Goal: Download file/media

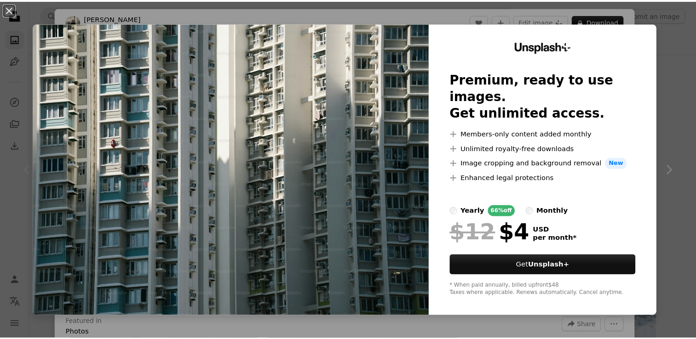
scroll to position [92, 0]
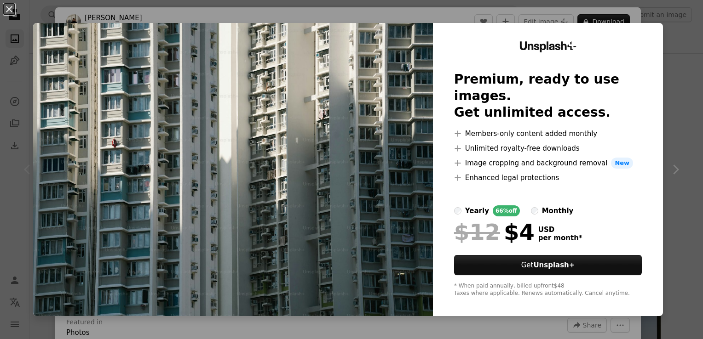
click at [675, 44] on div "An X shape Unsplash+ Premium, ready to use images. Get unlimited access. A plus…" at bounding box center [351, 169] width 703 height 339
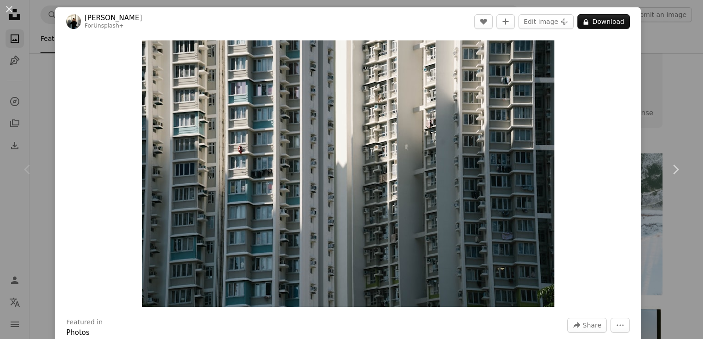
click at [664, 105] on div "An X shape Chevron left Chevron right [PERSON_NAME] For Unsplash+ A heart A plu…" at bounding box center [351, 169] width 703 height 339
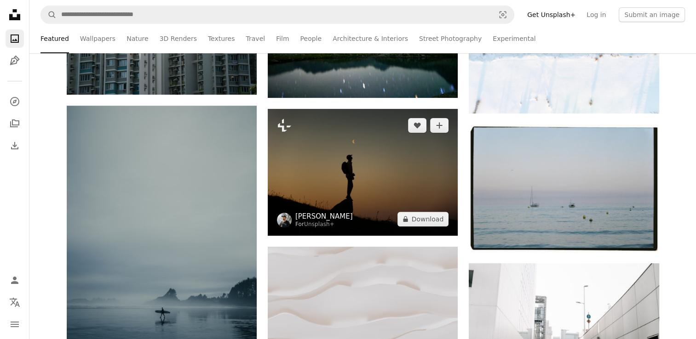
scroll to position [276, 0]
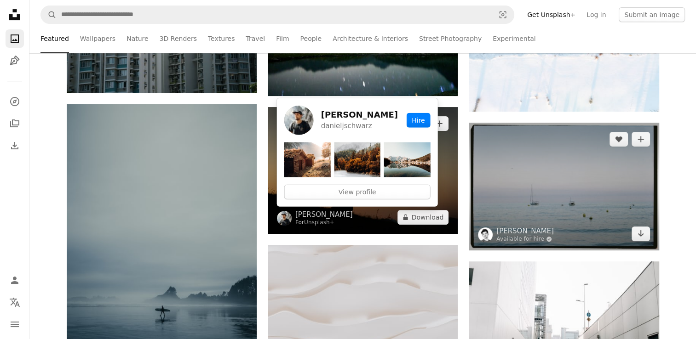
click at [543, 211] on img at bounding box center [564, 187] width 190 height 128
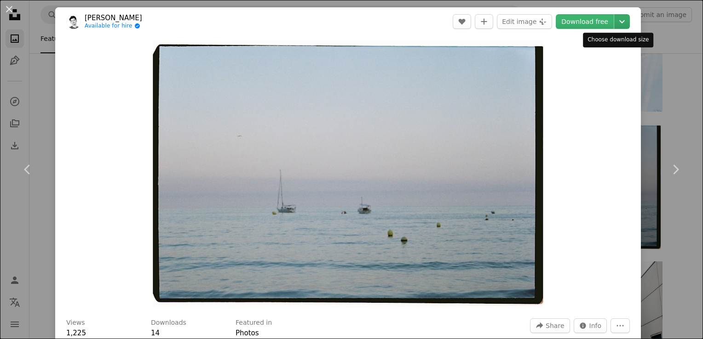
click at [614, 21] on icon "Chevron down" at bounding box center [621, 21] width 15 height 11
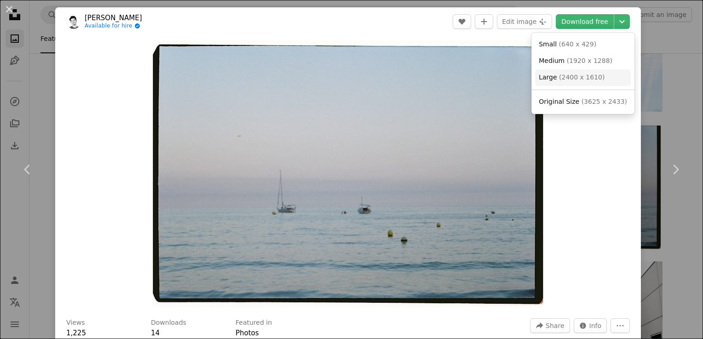
click at [578, 79] on span "( 2400 x 1610 )" at bounding box center [582, 77] width 46 height 7
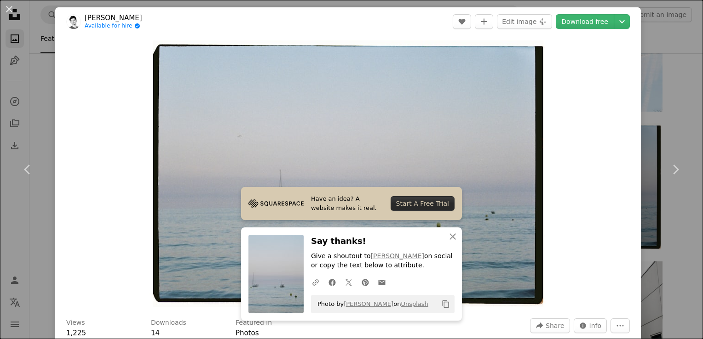
click at [681, 80] on div "An X shape Chevron left Chevron right Have an idea? A website makes it real. St…" at bounding box center [351, 169] width 703 height 339
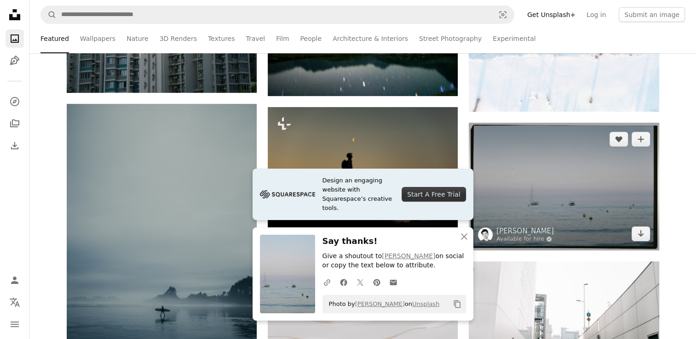
click at [568, 194] on img at bounding box center [564, 187] width 190 height 128
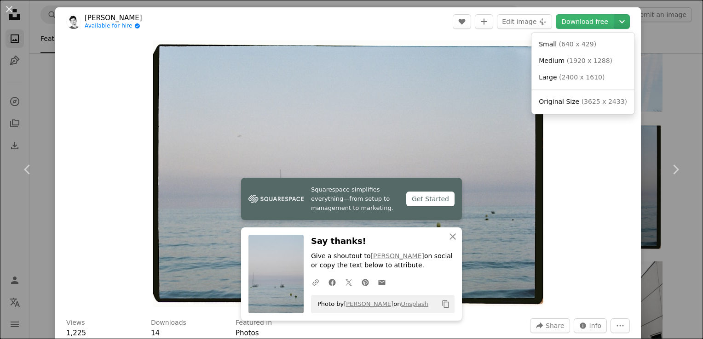
click at [616, 26] on icon "Chevron down" at bounding box center [621, 21] width 15 height 11
click at [674, 102] on dialog "An X shape Chevron left Chevron right Squarespace simplifies everything—from se…" at bounding box center [351, 169] width 703 height 339
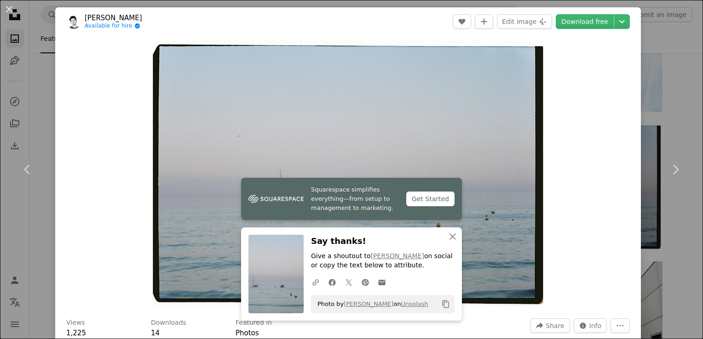
click at [676, 115] on div "An X shape Chevron left Chevron right Squarespace simplifies everything—from se…" at bounding box center [351, 169] width 703 height 339
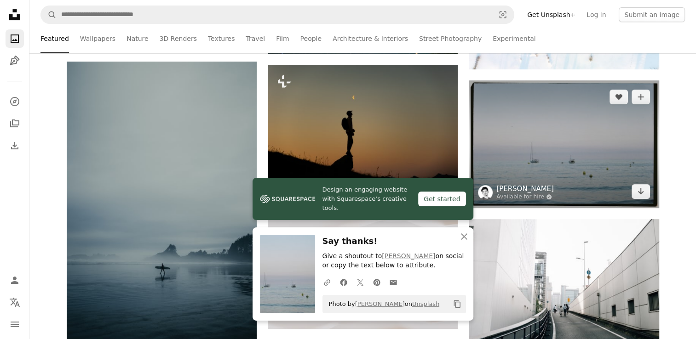
scroll to position [414, 0]
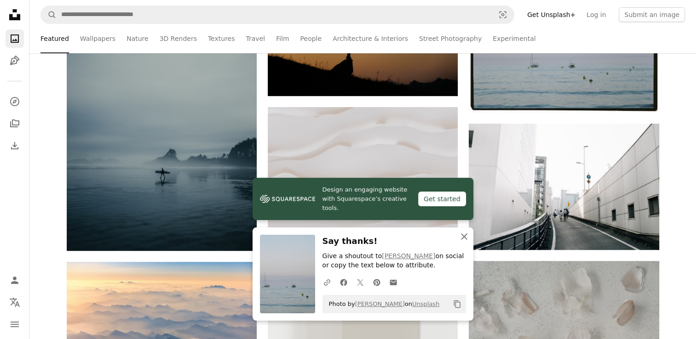
click at [465, 238] on icon "An X shape" at bounding box center [463, 236] width 11 height 11
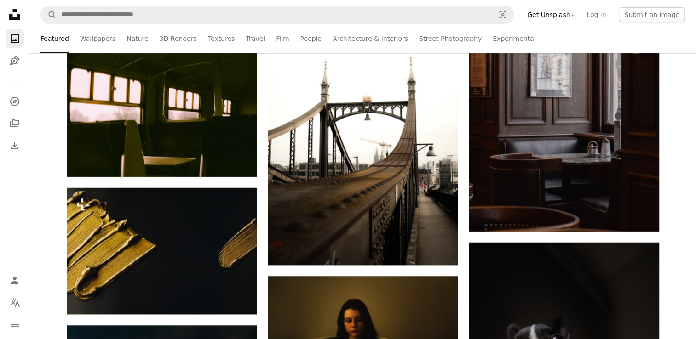
scroll to position [7174, 0]
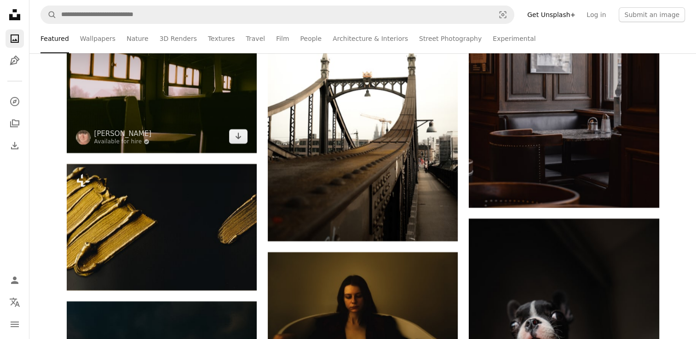
click at [192, 107] on img at bounding box center [162, 90] width 190 height 126
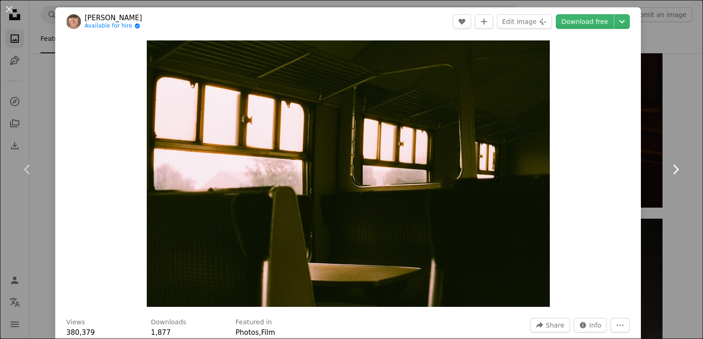
click at [668, 163] on icon "Chevron right" at bounding box center [675, 169] width 15 height 15
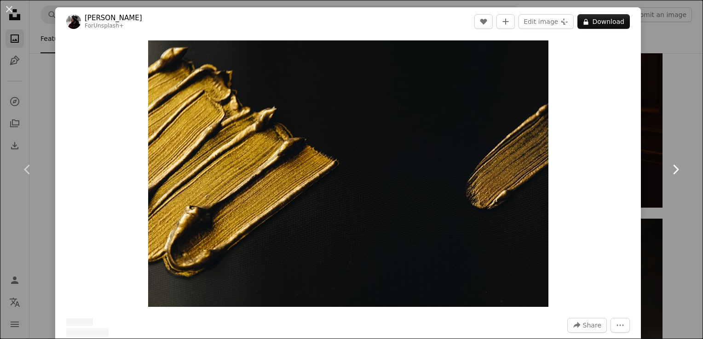
click at [671, 138] on link "Chevron right" at bounding box center [674, 170] width 55 height 88
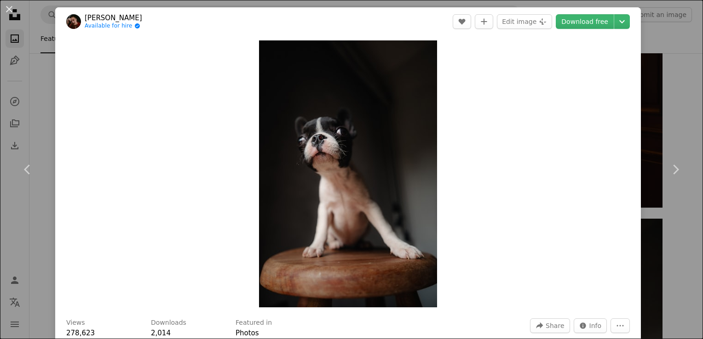
click at [676, 124] on div "An X shape Chevron left Chevron right [PERSON_NAME] Available for hire A checkm…" at bounding box center [351, 169] width 703 height 339
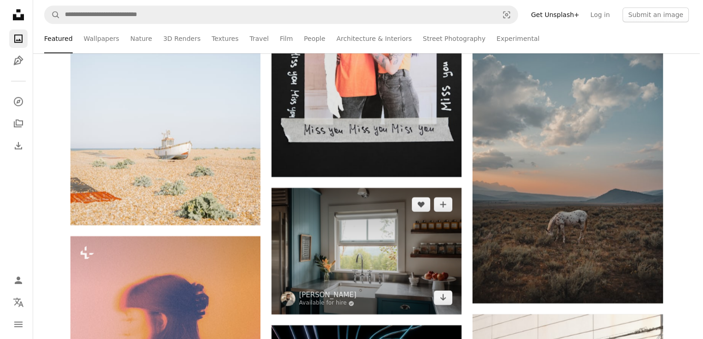
scroll to position [14669, 0]
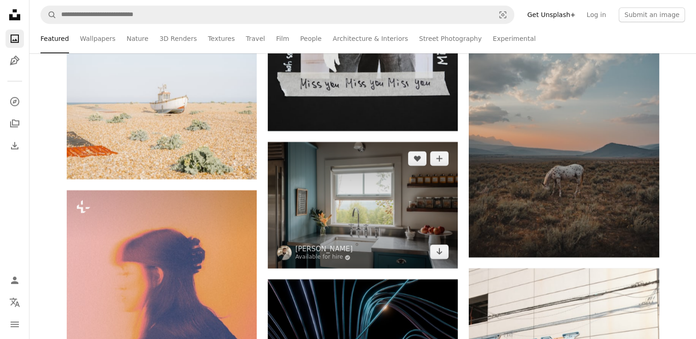
click at [383, 211] on img at bounding box center [363, 205] width 190 height 126
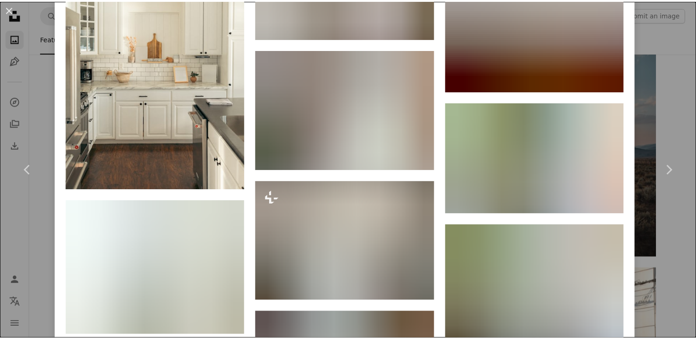
scroll to position [1655, 0]
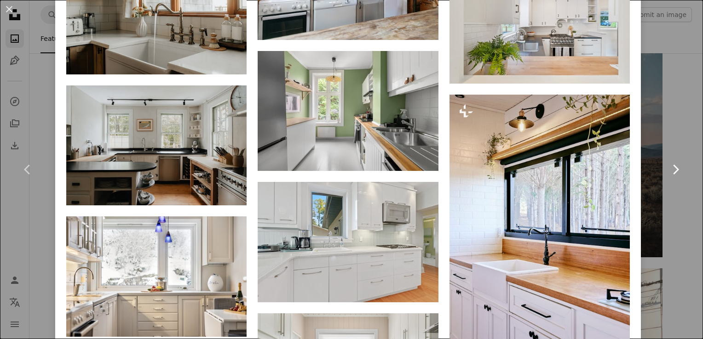
click at [681, 130] on link "Chevron right" at bounding box center [674, 170] width 55 height 88
click at [687, 62] on div "An X shape Chevron left Chevron right [PERSON_NAME] Available for hire A checkm…" at bounding box center [351, 169] width 703 height 339
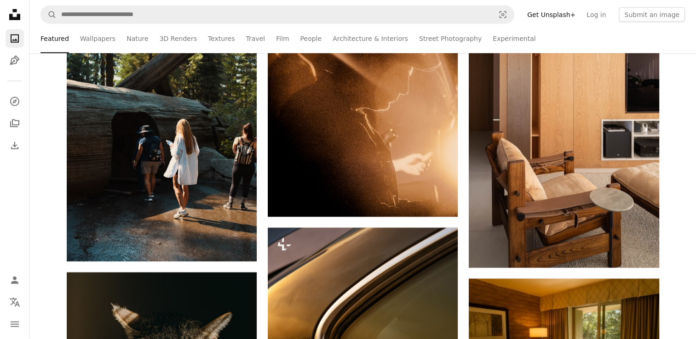
scroll to position [19865, 0]
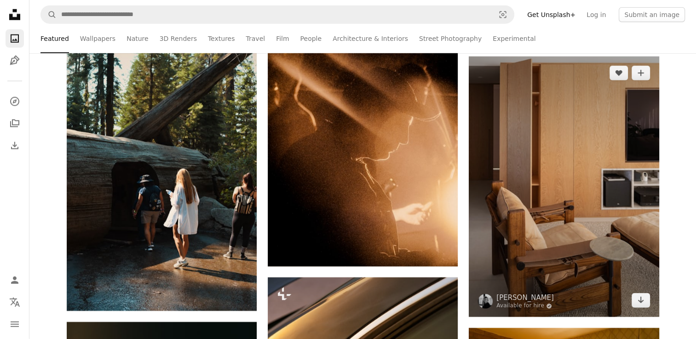
click at [571, 193] on img at bounding box center [564, 187] width 190 height 261
click at [563, 184] on img at bounding box center [564, 187] width 190 height 261
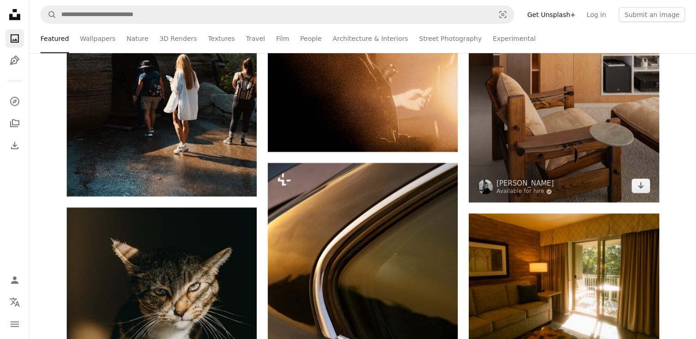
scroll to position [19957, 0]
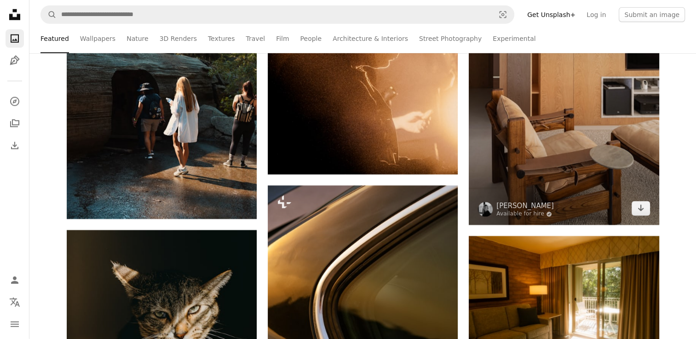
click at [579, 154] on img at bounding box center [564, 95] width 190 height 261
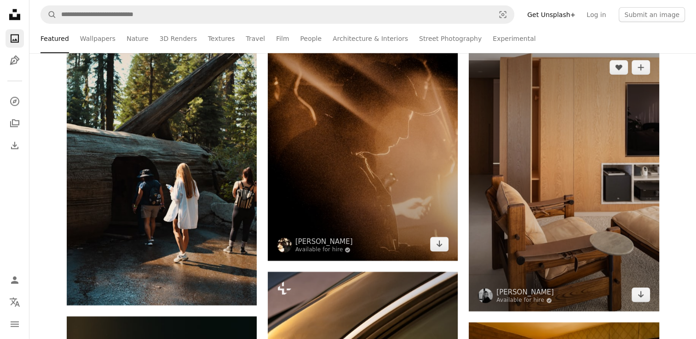
scroll to position [19865, 0]
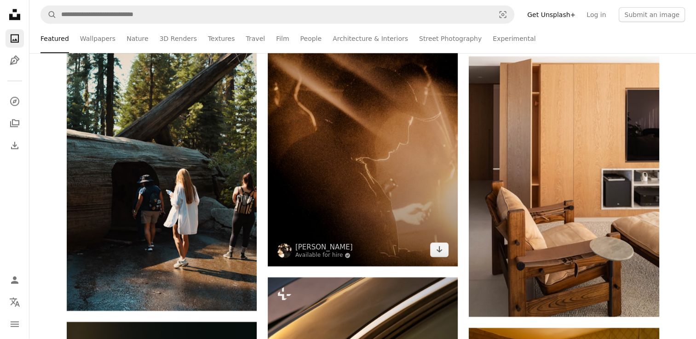
click at [366, 213] on img at bounding box center [363, 124] width 190 height 285
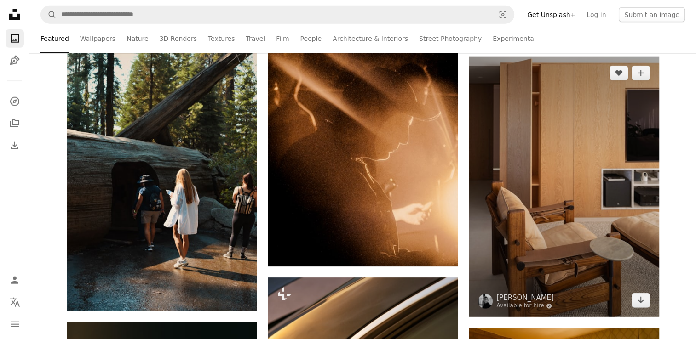
click at [510, 203] on img at bounding box center [564, 187] width 190 height 261
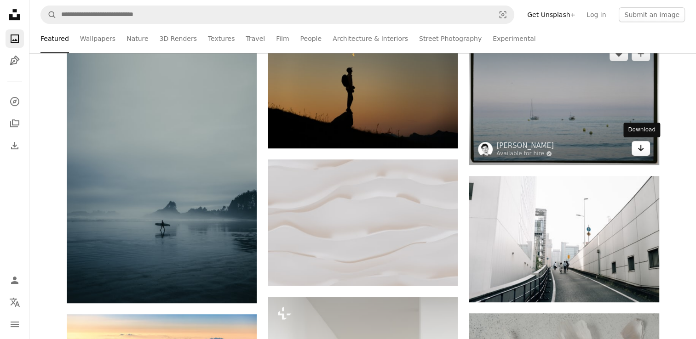
scroll to position [384, 0]
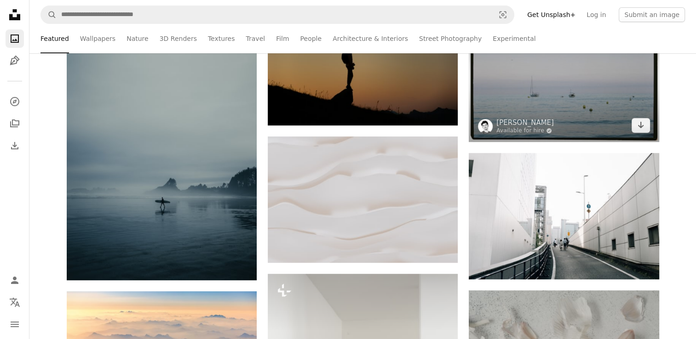
click at [557, 103] on img at bounding box center [564, 78] width 190 height 128
click at [557, 77] on img at bounding box center [564, 78] width 190 height 128
